Goal: Task Accomplishment & Management: Manage account settings

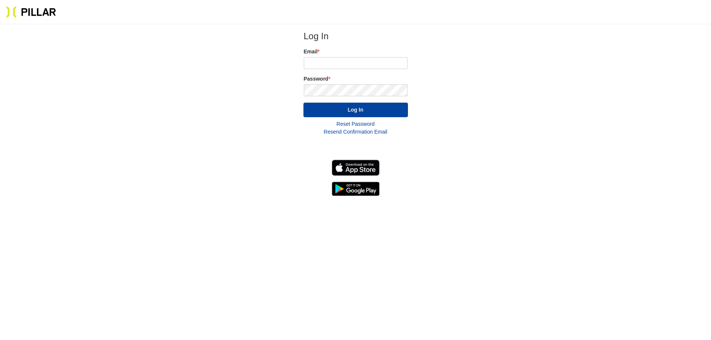
click at [357, 123] on link "Reset Password" at bounding box center [356, 124] width 38 height 6
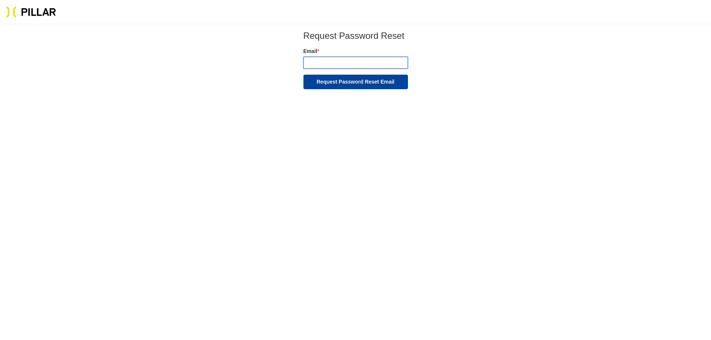
click at [339, 63] on input "email" at bounding box center [355, 63] width 104 height 12
type input "[EMAIL_ADDRESS][DOMAIN_NAME]"
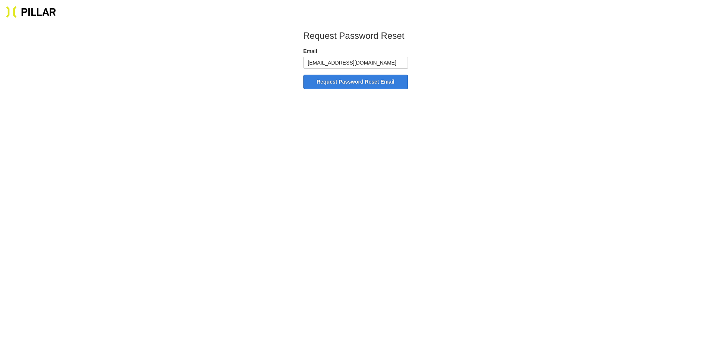
click at [352, 82] on button "Request Password Reset Email" at bounding box center [355, 82] width 104 height 15
click at [31, 4] on section at bounding box center [355, 12] width 711 height 24
click at [35, 14] on img at bounding box center [31, 12] width 50 height 12
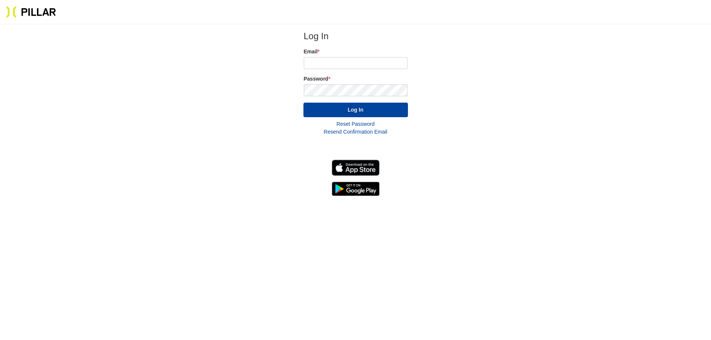
click at [360, 125] on link "Reset Password" at bounding box center [356, 124] width 38 height 6
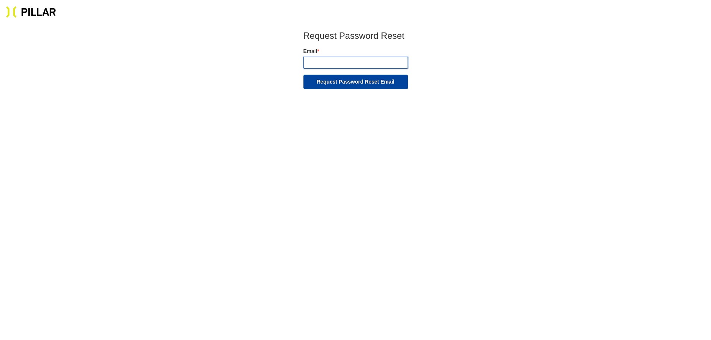
click at [362, 66] on input "email" at bounding box center [355, 63] width 104 height 12
type input "[EMAIL_ADDRESS][DOMAIN_NAME]"
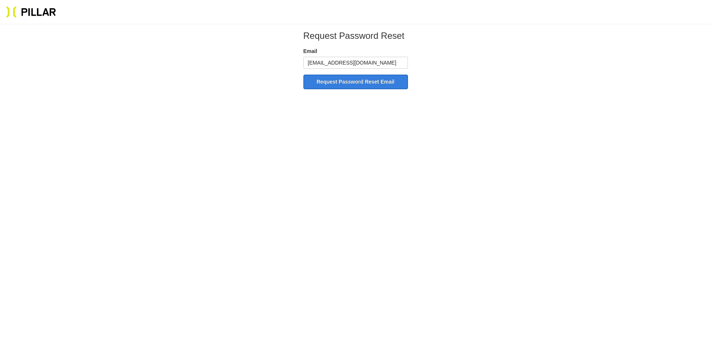
click at [360, 82] on button "Request Password Reset Email" at bounding box center [355, 82] width 104 height 15
